Goal: Transaction & Acquisition: Purchase product/service

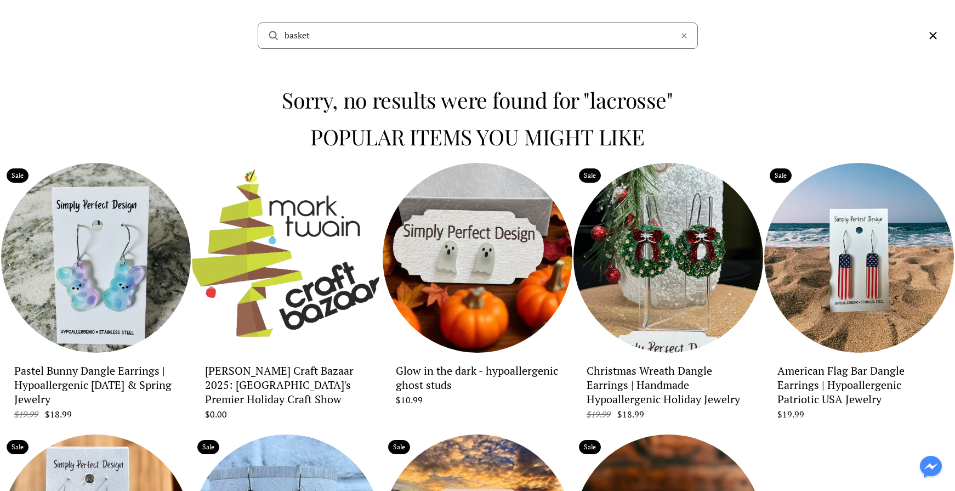
click at [688, 33] on div "basket" at bounding box center [478, 35] width 440 height 26
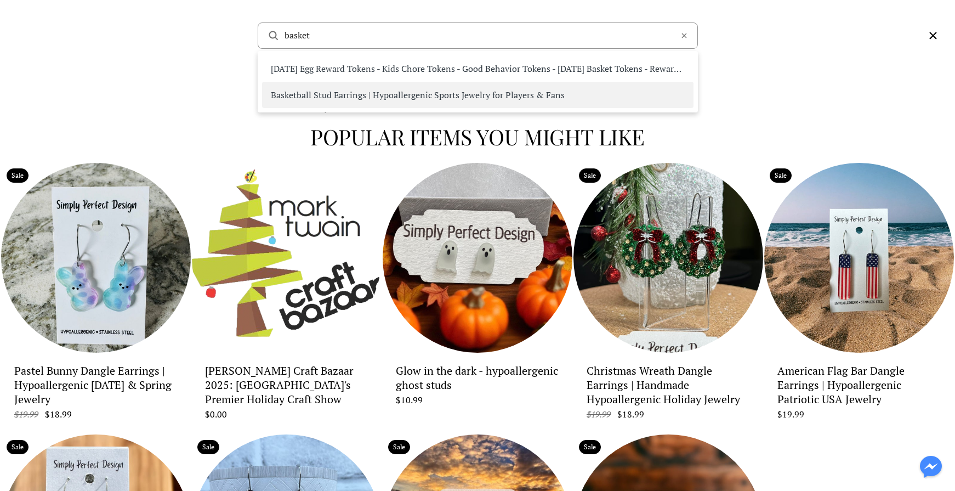
click at [771, 86] on div "Sorry, no results were found for "lacrosse" Popular items you might like Popula…" at bounding box center [477, 388] width 955 height 635
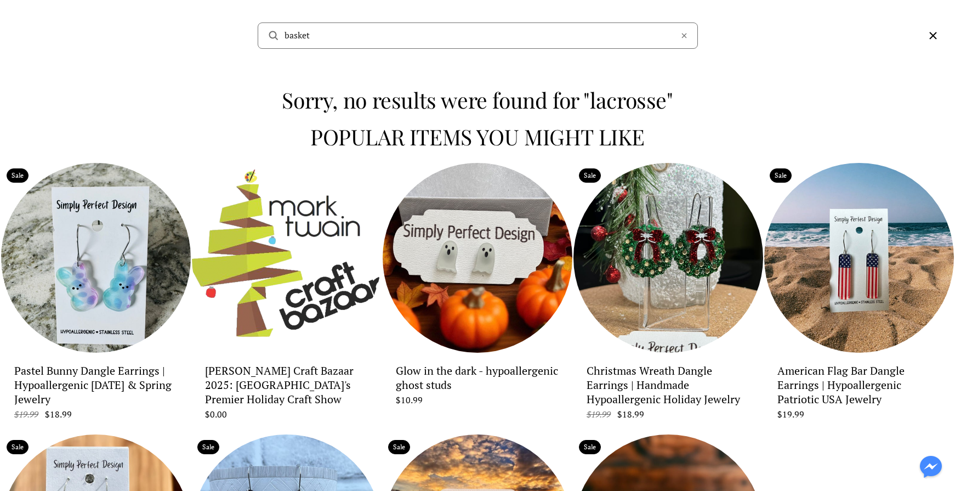
click at [682, 33] on icon at bounding box center [684, 35] width 9 height 9
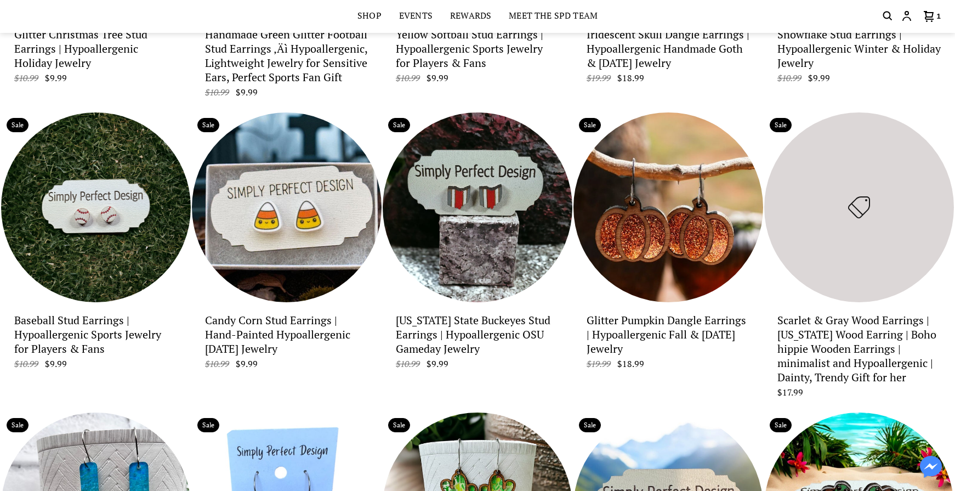
scroll to position [1682, 0]
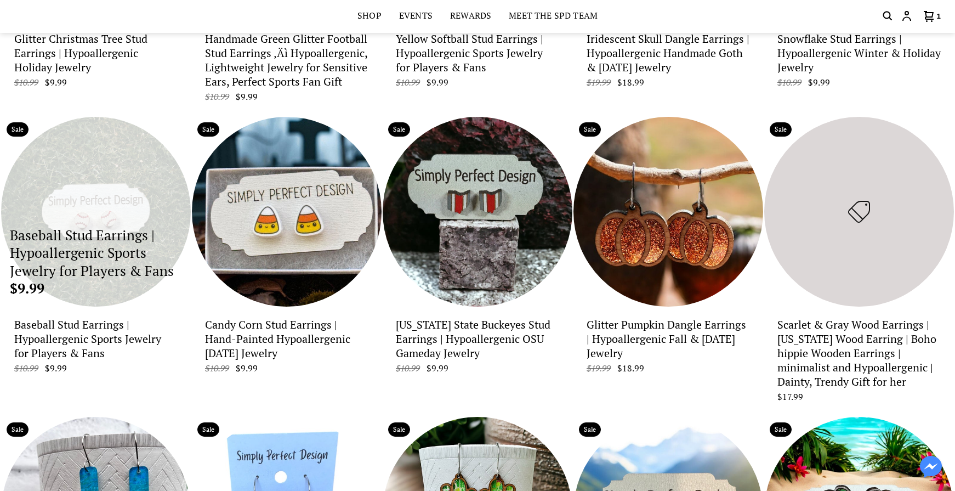
click at [106, 226] on p "Baseball Stud Earrings | Hypoallergenic Sports Jewelry for Players & Fans" at bounding box center [96, 253] width 172 height 54
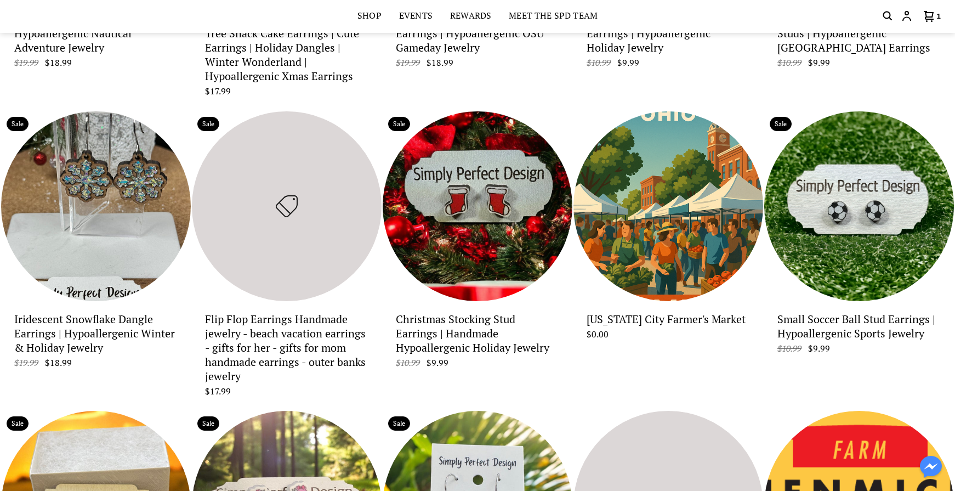
scroll to position [3475, 0]
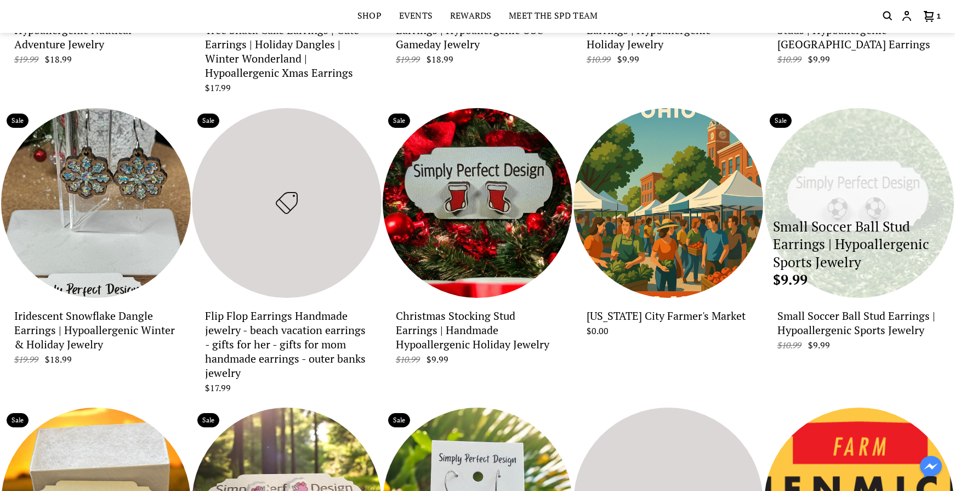
click at [856, 162] on div "Small Soccer Ball Stud Earrings | Hypoallergenic Sports Jewelry $9.99" at bounding box center [859, 203] width 190 height 190
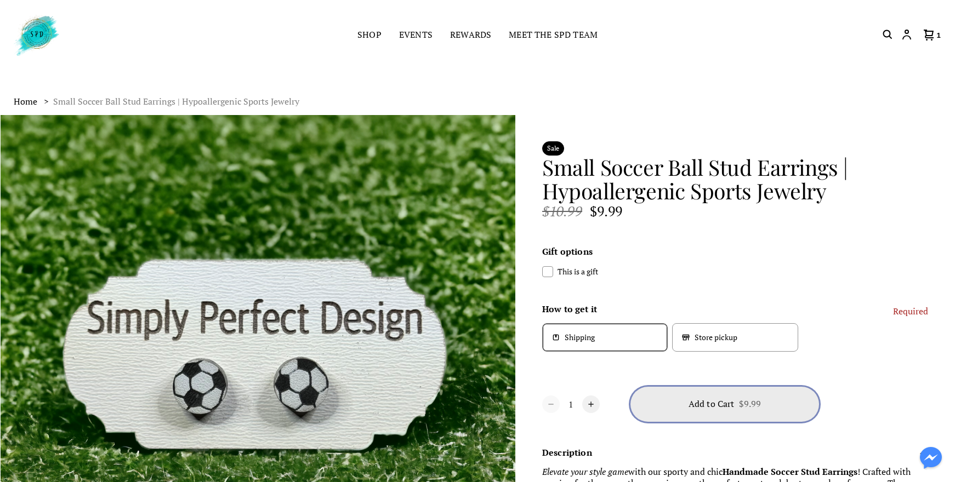
click at [754, 405] on span "$9.99" at bounding box center [750, 404] width 22 height 12
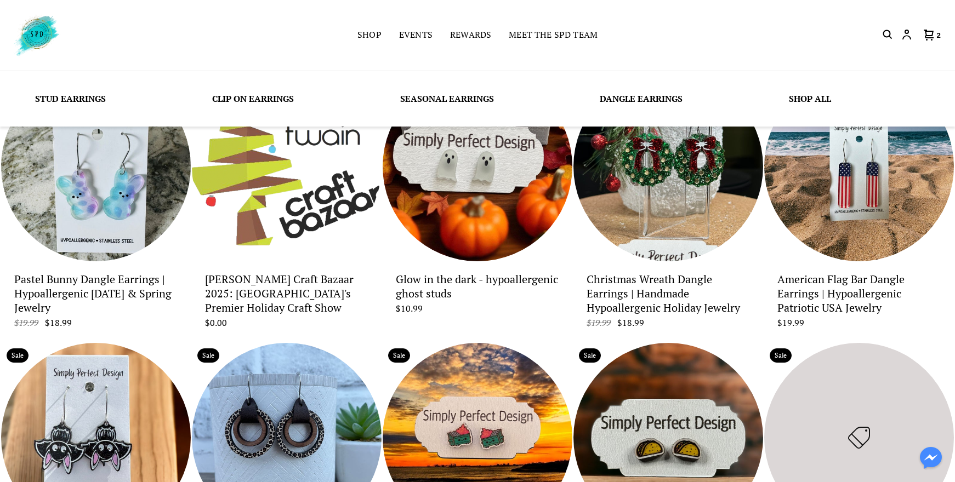
click at [619, 101] on link "Dangle Earrings" at bounding box center [641, 99] width 83 height 12
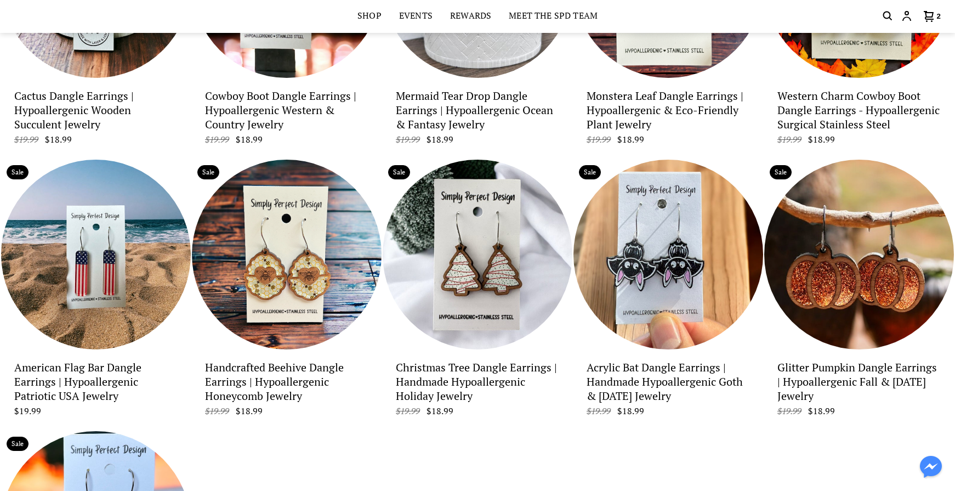
scroll to position [1265, 0]
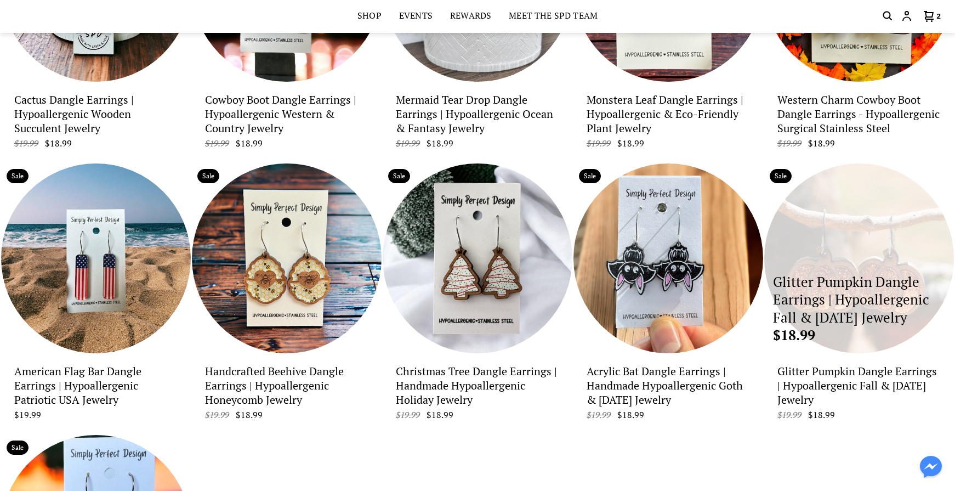
click at [876, 329] on p "$18.99" at bounding box center [859, 335] width 172 height 18
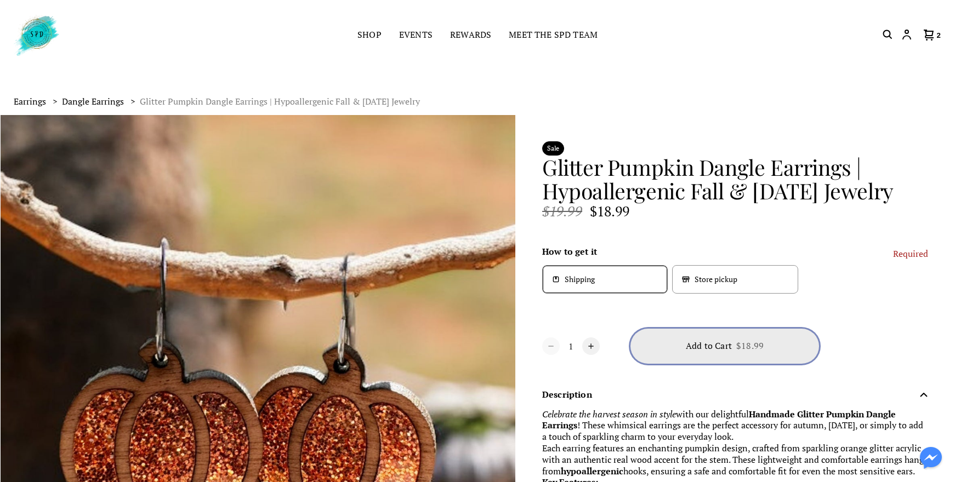
click at [775, 348] on button "Add to Cart $18.99" at bounding box center [724, 346] width 189 height 35
click at [929, 31] on icon "Cart icon" at bounding box center [929, 35] width 10 height 11
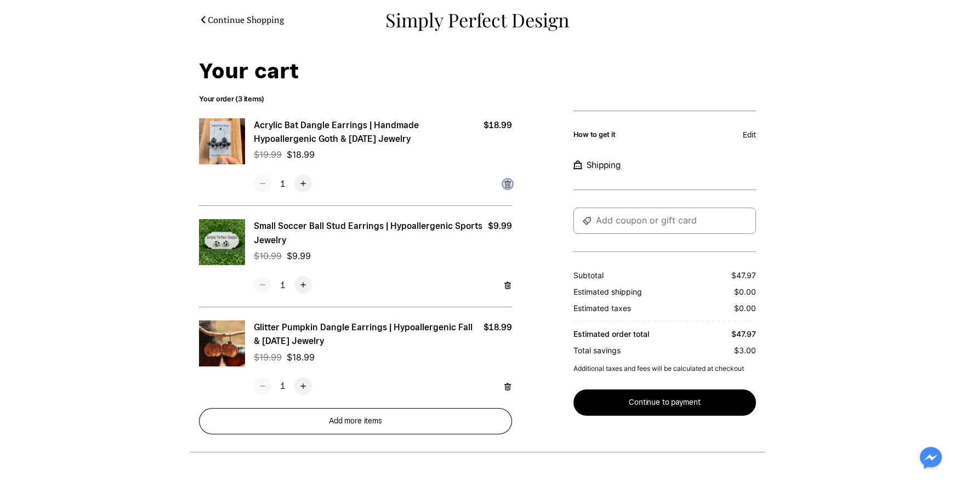
click at [511, 183] on icon "checkout.cart.item.remove" at bounding box center [507, 184] width 9 height 9
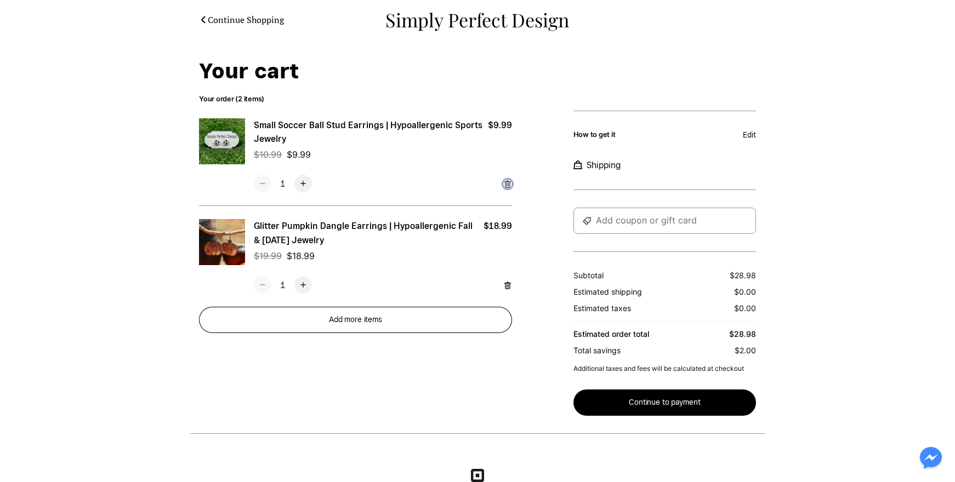
click at [510, 180] on icon "checkout.cart.item.remove" at bounding box center [507, 184] width 9 height 9
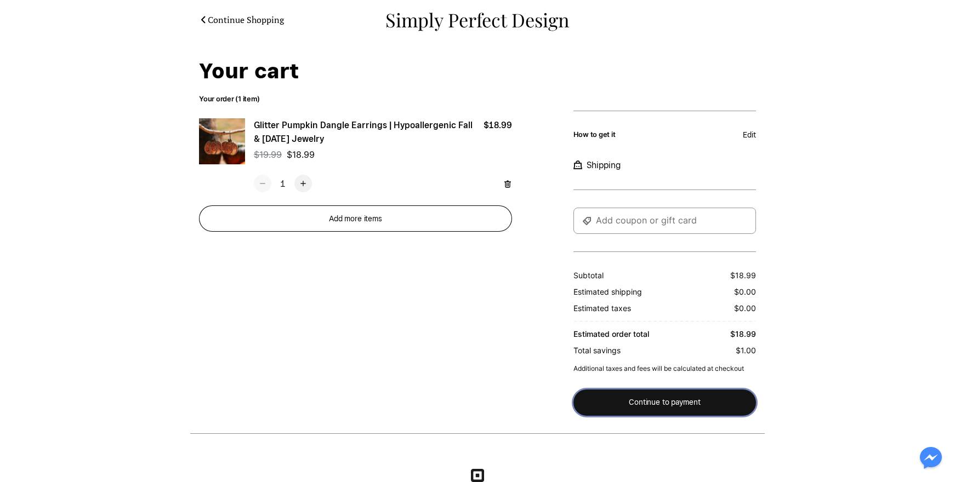
click at [683, 403] on span "Continue to payment" at bounding box center [664, 404] width 71 height 12
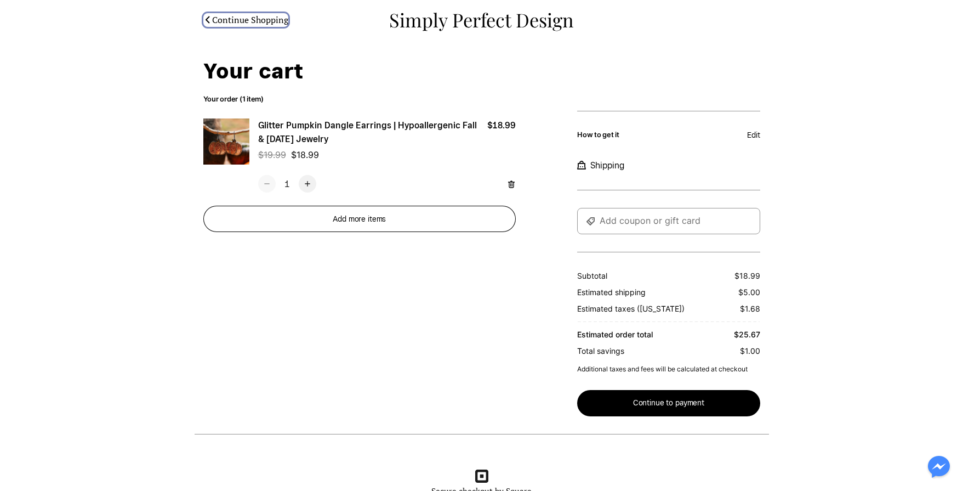
click at [212, 21] on p "Continue Shopping" at bounding box center [250, 20] width 76 height 12
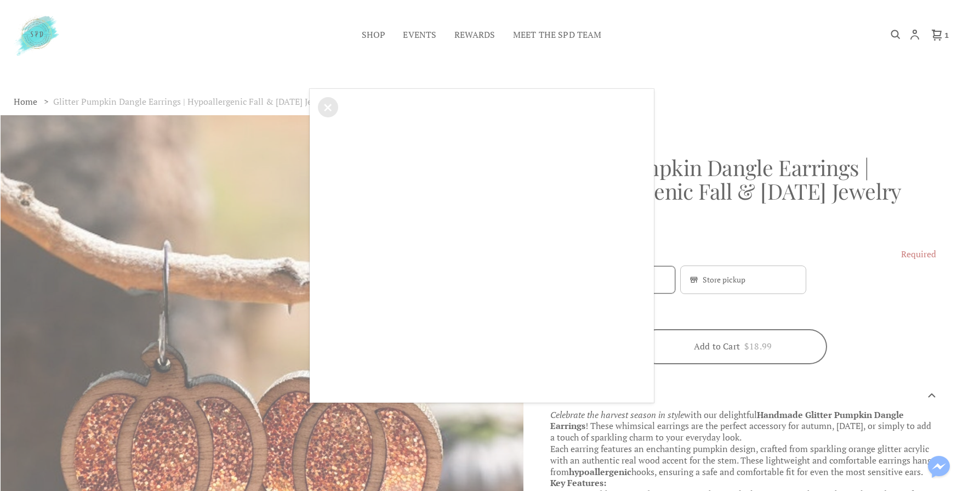
click at [523, 59] on div "×" at bounding box center [481, 245] width 963 height 491
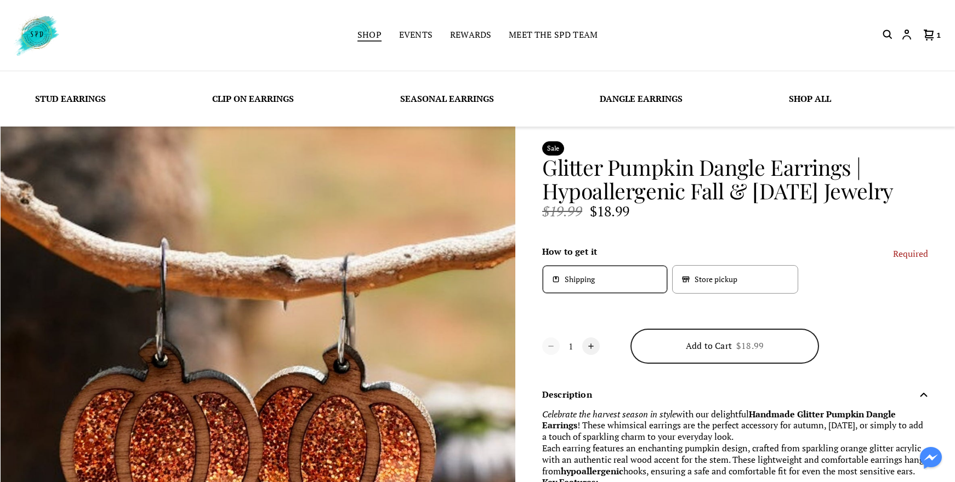
click at [362, 31] on link "Shop" at bounding box center [369, 35] width 24 height 15
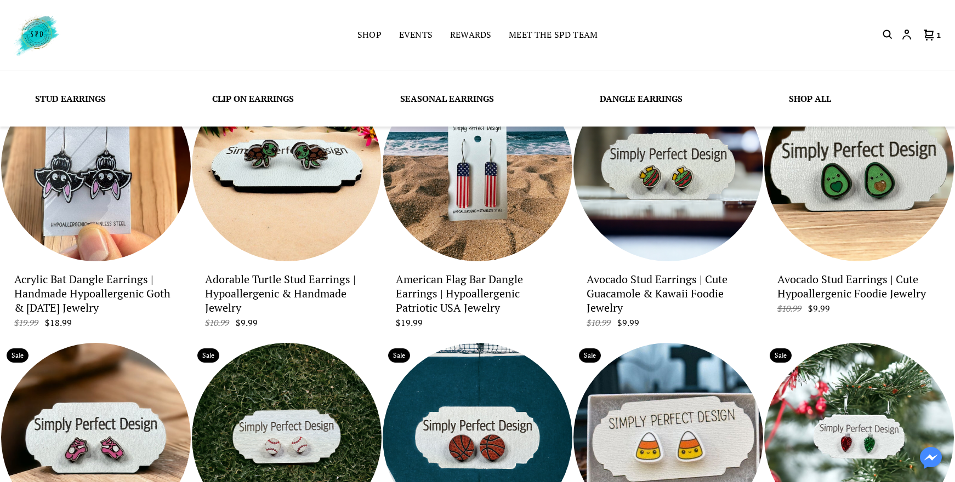
click at [59, 101] on link "Stud Earrings" at bounding box center [70, 99] width 71 height 12
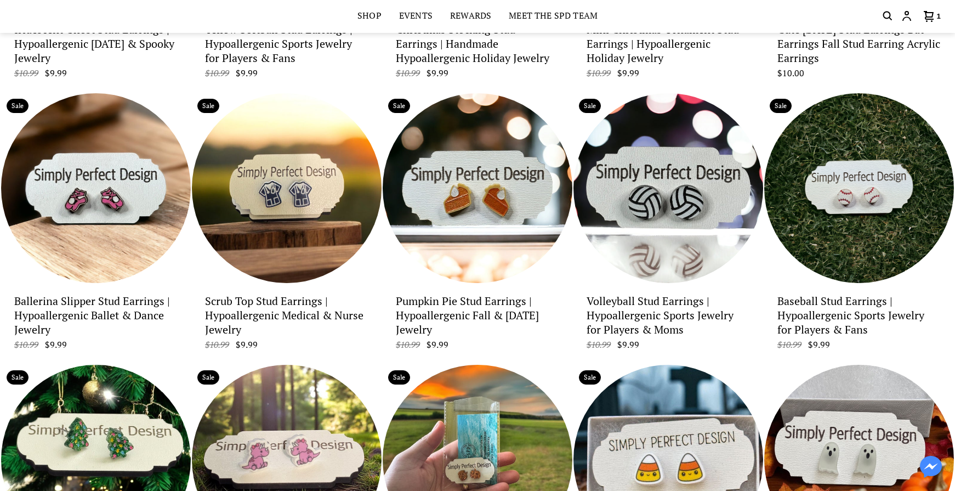
scroll to position [1666, 0]
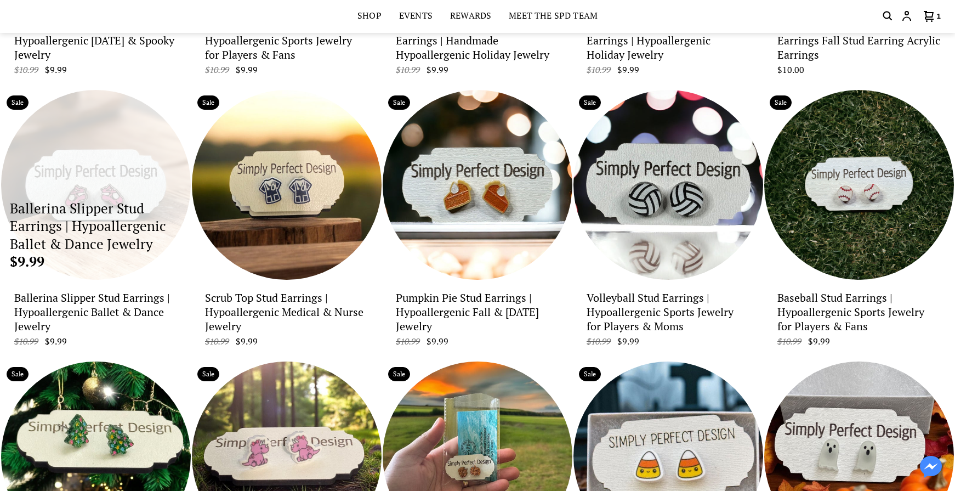
click at [89, 180] on div "Ballerina Slipper Stud Earrings | Hypoallergenic Ballet & Dance Jewelry $9.99" at bounding box center [96, 185] width 190 height 190
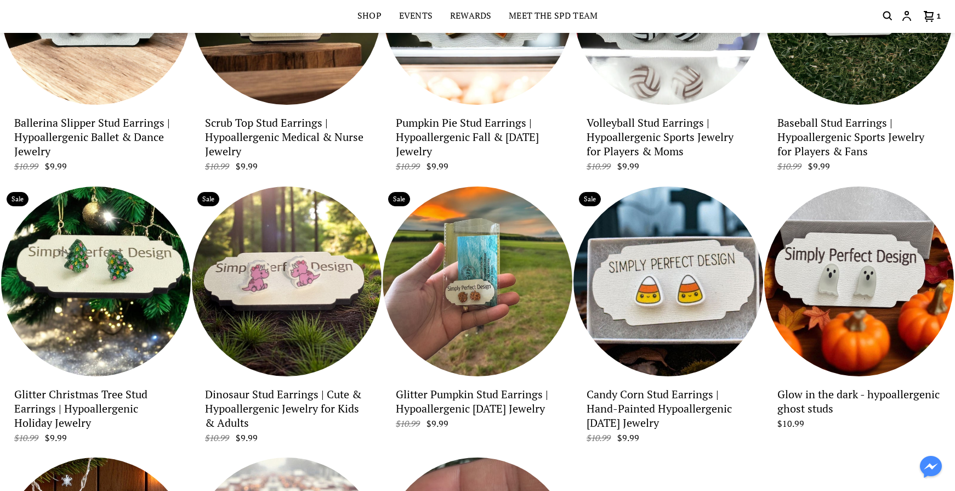
scroll to position [1844, 0]
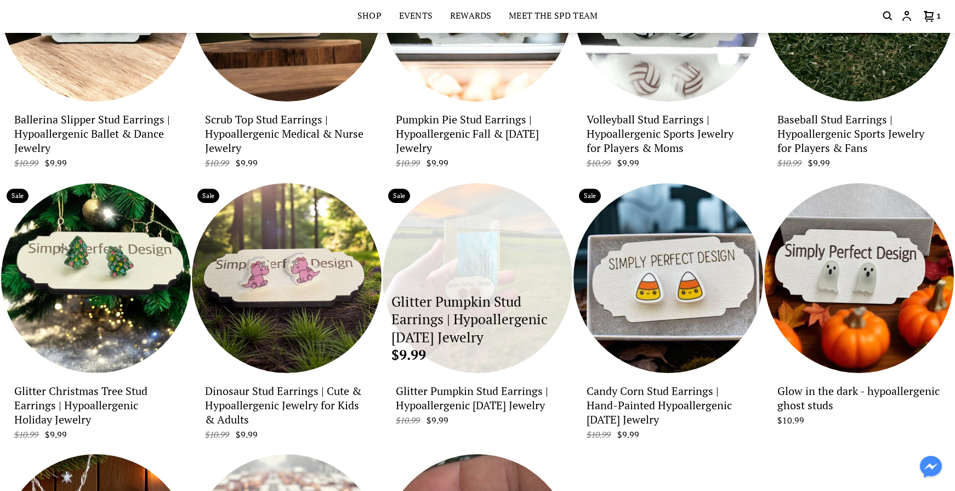
click at [515, 293] on p "Glitter Pumpkin Stud Earrings | Hypoallergenic [DATE] Jewelry" at bounding box center [477, 320] width 172 height 54
